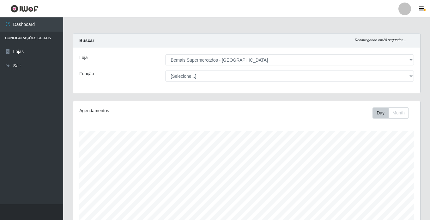
select select "250"
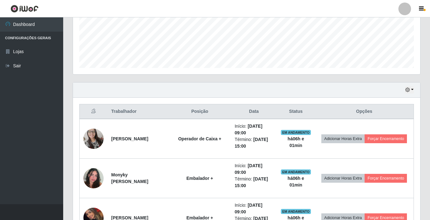
scroll to position [189, 0]
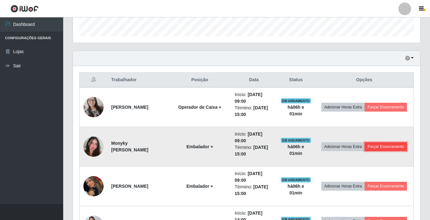
click at [378, 146] on button "Forçar Encerramento" at bounding box center [385, 146] width 42 height 9
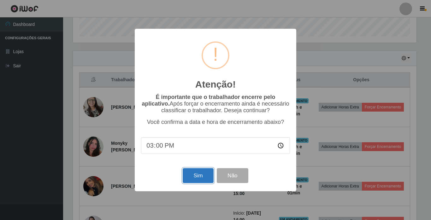
click at [195, 176] on button "Sim" at bounding box center [198, 175] width 31 height 15
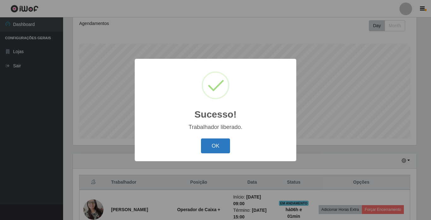
click at [211, 146] on button "OK" at bounding box center [215, 145] width 29 height 15
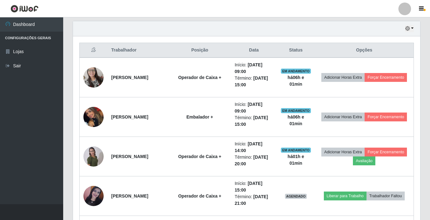
scroll to position [245, 0]
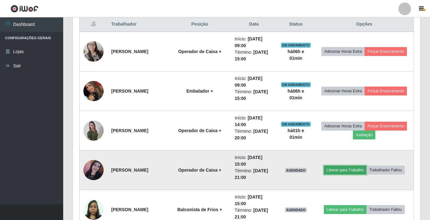
click at [352, 169] on button "Liberar para Trabalho" at bounding box center [345, 169] width 43 height 9
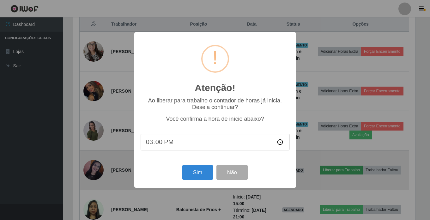
scroll to position [131, 344]
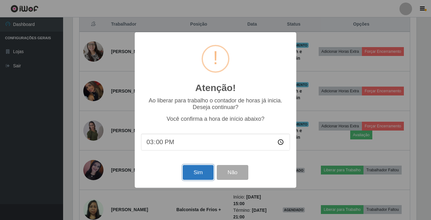
click at [200, 176] on button "Sim" at bounding box center [198, 172] width 31 height 15
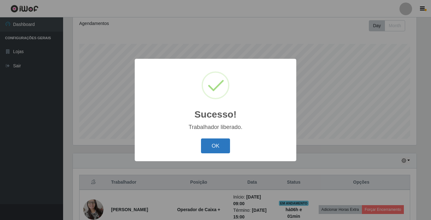
click at [222, 147] on button "OK" at bounding box center [215, 145] width 29 height 15
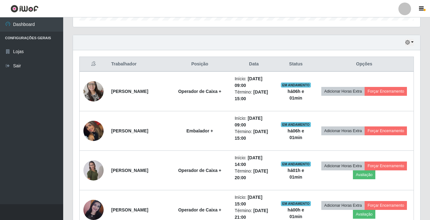
scroll to position [213, 0]
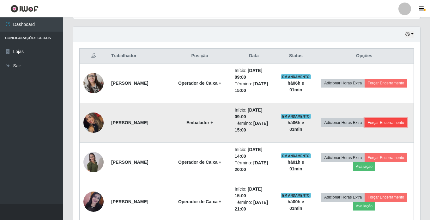
click at [386, 121] on button "Forçar Encerramento" at bounding box center [385, 122] width 42 height 9
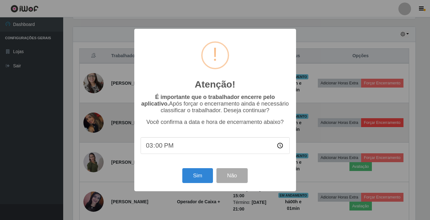
scroll to position [131, 344]
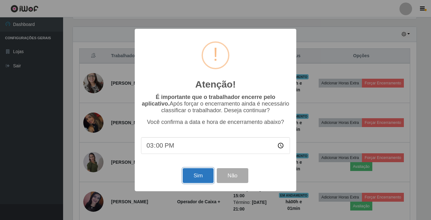
click at [201, 178] on button "Sim" at bounding box center [198, 175] width 31 height 15
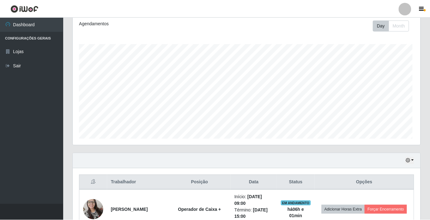
scroll to position [0, 0]
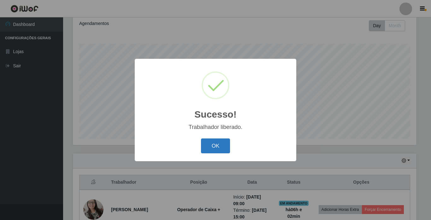
click at [208, 142] on button "OK" at bounding box center [215, 145] width 29 height 15
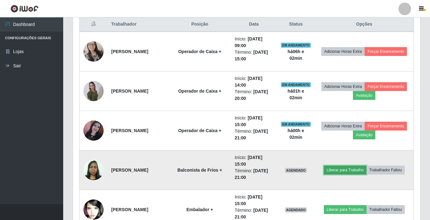
click at [349, 168] on button "Liberar para Trabalho" at bounding box center [345, 169] width 43 height 9
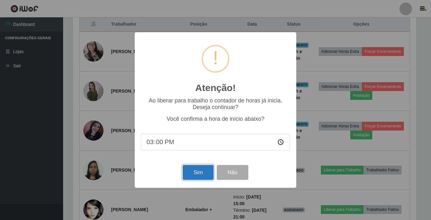
click at [193, 174] on button "Sim" at bounding box center [198, 172] width 31 height 15
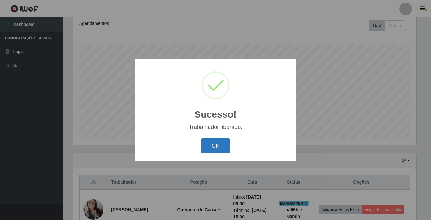
click at [209, 145] on button "OK" at bounding box center [215, 145] width 29 height 15
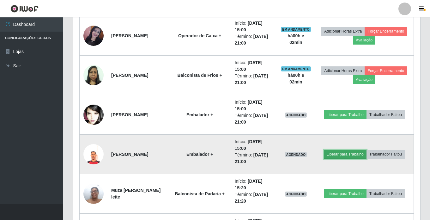
click at [344, 154] on button "Liberar para Trabalho" at bounding box center [345, 154] width 43 height 9
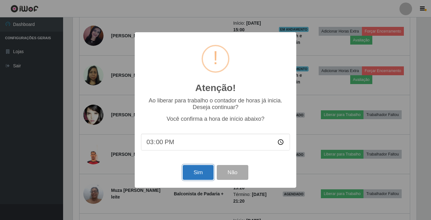
click at [193, 168] on button "Sim" at bounding box center [198, 172] width 31 height 15
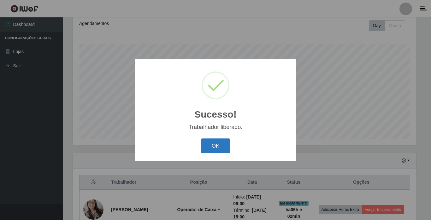
click at [211, 149] on button "OK" at bounding box center [215, 145] width 29 height 15
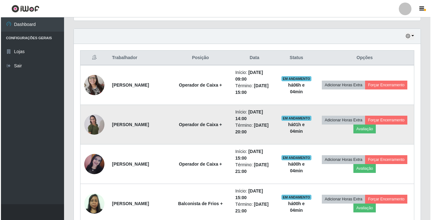
scroll to position [213, 0]
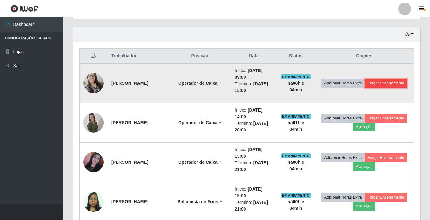
click at [399, 81] on button "Forçar Encerramento" at bounding box center [385, 83] width 42 height 9
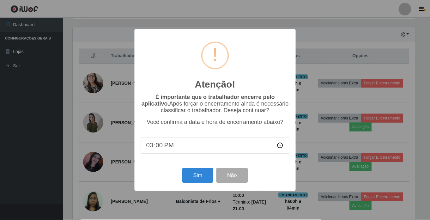
scroll to position [131, 344]
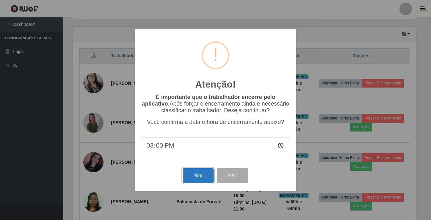
click at [201, 182] on button "Sim" at bounding box center [198, 175] width 31 height 15
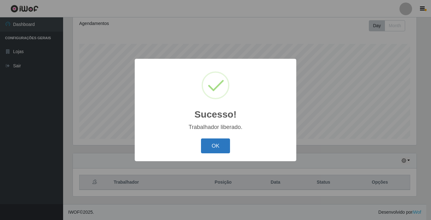
click at [205, 143] on button "OK" at bounding box center [215, 145] width 29 height 15
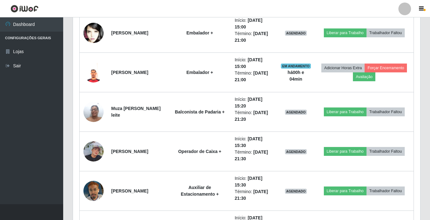
scroll to position [371, 0]
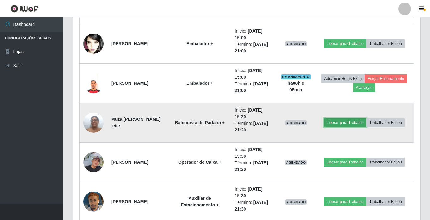
click at [348, 121] on button "Liberar para Trabalho" at bounding box center [345, 122] width 43 height 9
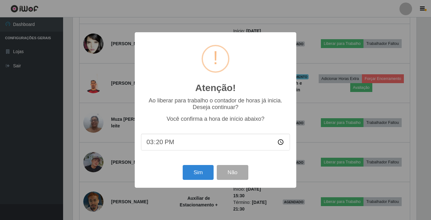
click at [251, 169] on div "Sim Não" at bounding box center [215, 172] width 149 height 18
click at [243, 170] on button "Não" at bounding box center [232, 172] width 31 height 15
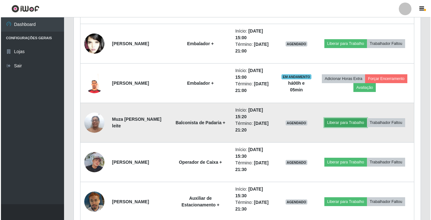
scroll to position [131, 347]
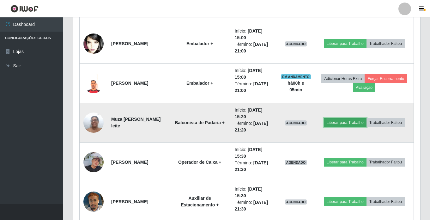
click at [344, 123] on button "Liberar para Trabalho" at bounding box center [345, 122] width 43 height 9
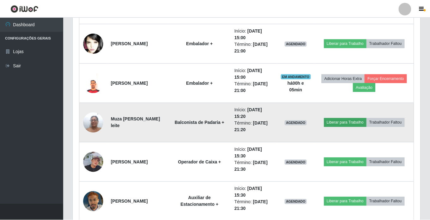
scroll to position [131, 344]
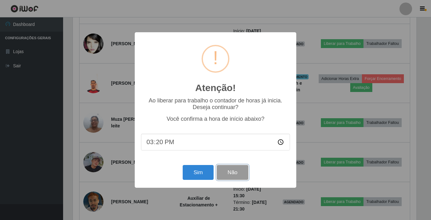
click at [235, 171] on button "Não" at bounding box center [232, 172] width 31 height 15
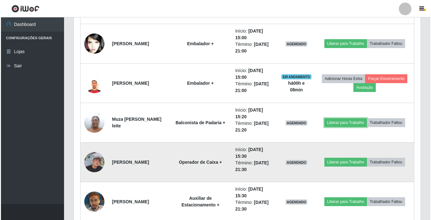
scroll to position [340, 0]
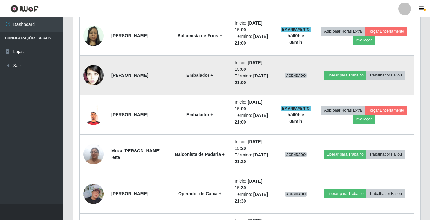
click at [338, 69] on td "Liberar para Trabalho Trabalhador Faltou" at bounding box center [363, 75] width 99 height 39
click at [340, 76] on button "Liberar para Trabalho" at bounding box center [345, 75] width 43 height 9
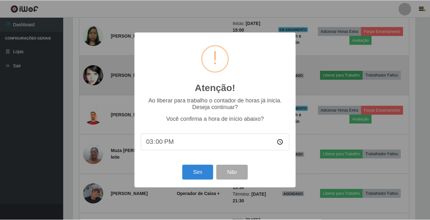
scroll to position [131, 344]
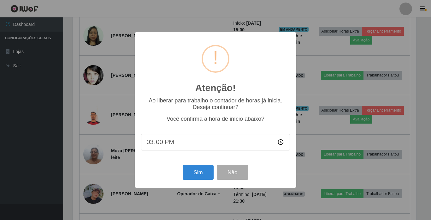
click at [190, 187] on div "Atenção! × Ao liberar para trabalho o contador de horas já inicia. Deseja conti…" at bounding box center [216, 109] width 162 height 155
click at [196, 176] on button "Sim" at bounding box center [198, 172] width 31 height 15
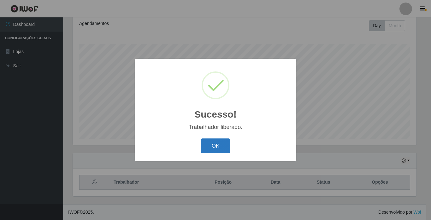
click at [213, 147] on button "OK" at bounding box center [215, 145] width 29 height 15
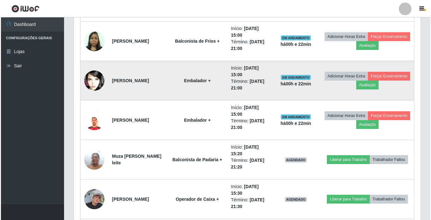
scroll to position [340, 0]
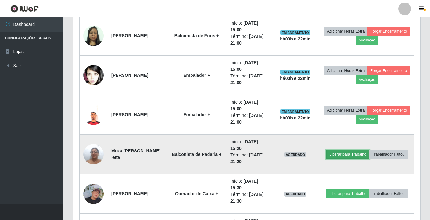
click at [345, 153] on button "Liberar para Trabalho" at bounding box center [347, 154] width 43 height 9
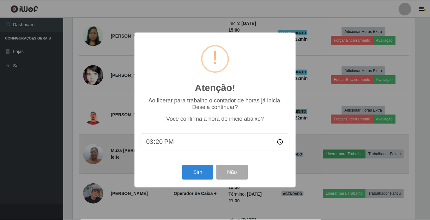
scroll to position [131, 344]
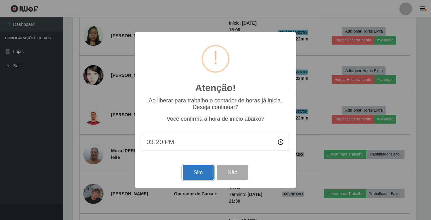
click at [198, 173] on button "Sim" at bounding box center [198, 172] width 31 height 15
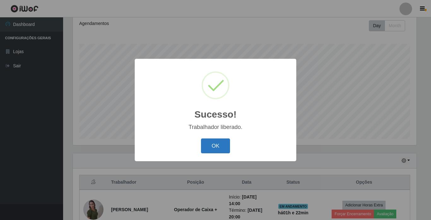
click at [213, 147] on button "OK" at bounding box center [215, 145] width 29 height 15
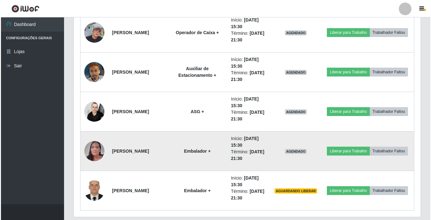
scroll to position [490, 0]
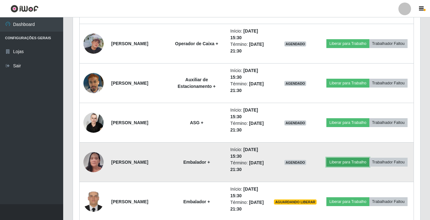
click at [354, 158] on button "Liberar para Trabalho" at bounding box center [347, 162] width 43 height 9
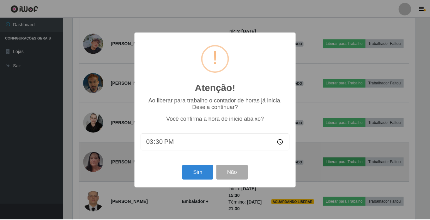
scroll to position [131, 344]
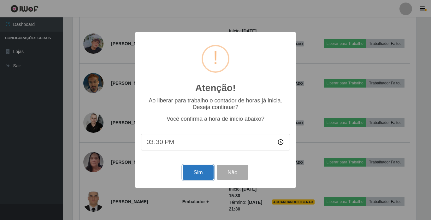
click at [192, 174] on button "Sim" at bounding box center [198, 172] width 31 height 15
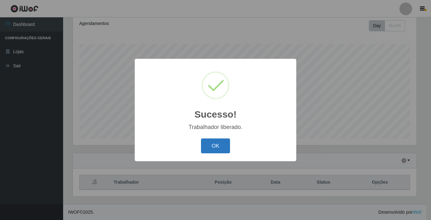
click at [217, 146] on button "OK" at bounding box center [215, 145] width 29 height 15
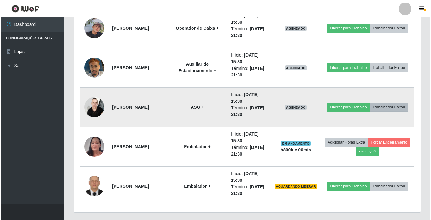
scroll to position [490, 0]
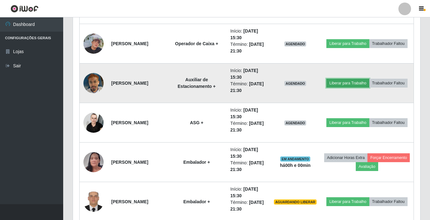
click at [337, 84] on button "Liberar para Trabalho" at bounding box center [347, 83] width 43 height 9
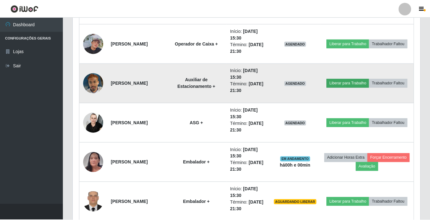
scroll to position [131, 344]
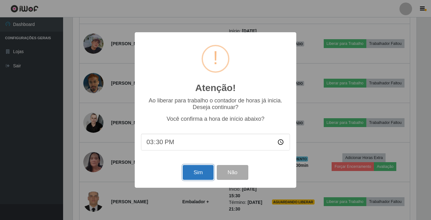
click at [197, 170] on button "Sim" at bounding box center [198, 172] width 31 height 15
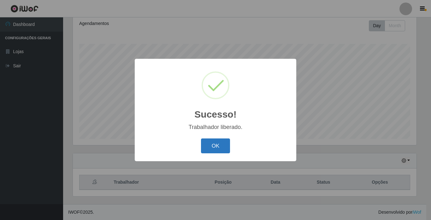
click at [216, 149] on button "OK" at bounding box center [215, 145] width 29 height 15
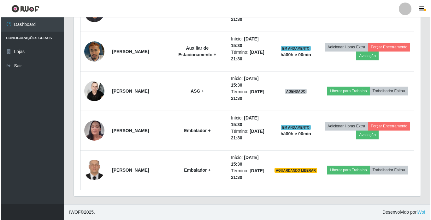
scroll to position [458, 0]
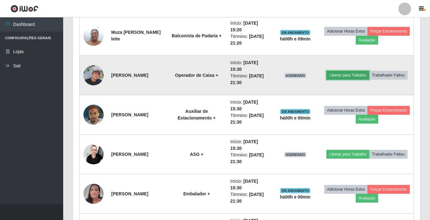
drag, startPoint x: 342, startPoint y: 78, endPoint x: 346, endPoint y: 77, distance: 4.2
click at [346, 77] on button "Liberar para Trabalho" at bounding box center [347, 75] width 43 height 9
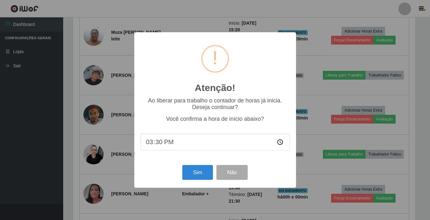
scroll to position [131, 344]
click at [193, 178] on button "Sim" at bounding box center [198, 172] width 31 height 15
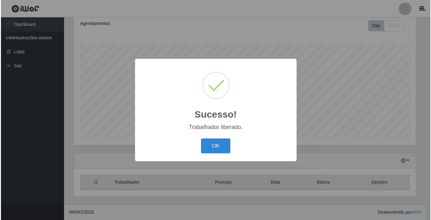
scroll to position [87, 0]
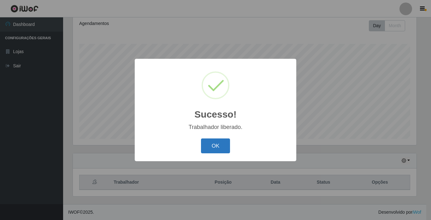
click at [211, 148] on button "OK" at bounding box center [215, 145] width 29 height 15
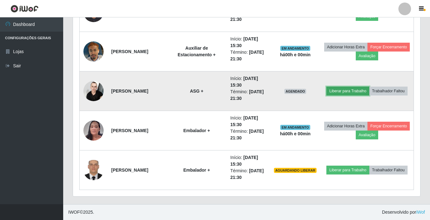
click at [344, 87] on button "Liberar para Trabalho" at bounding box center [347, 91] width 43 height 9
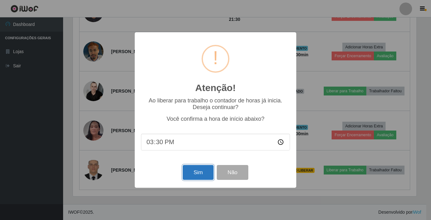
click at [188, 174] on button "Sim" at bounding box center [198, 172] width 31 height 15
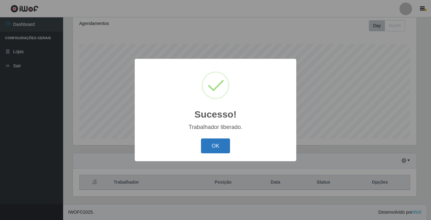
drag, startPoint x: 218, startPoint y: 141, endPoint x: 329, endPoint y: 142, distance: 111.5
click at [217, 141] on button "OK" at bounding box center [215, 145] width 29 height 15
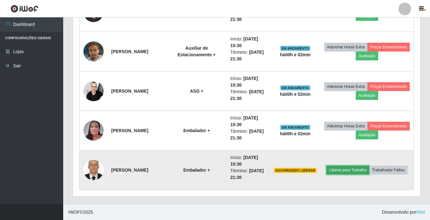
click at [358, 169] on button "Liberar para Trabalho" at bounding box center [347, 169] width 43 height 9
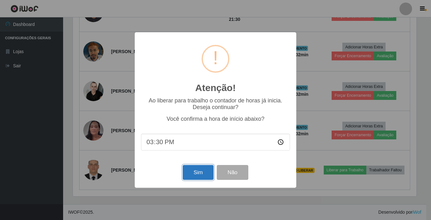
click at [191, 171] on button "Sim" at bounding box center [198, 172] width 31 height 15
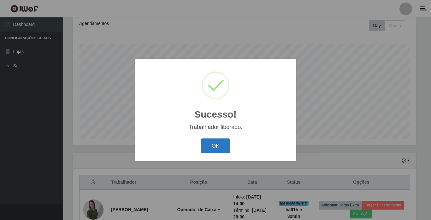
click at [214, 142] on button "OK" at bounding box center [215, 145] width 29 height 15
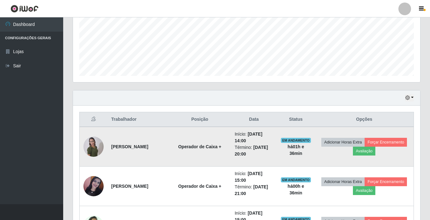
scroll to position [150, 0]
